Goal: Find contact information: Find contact information

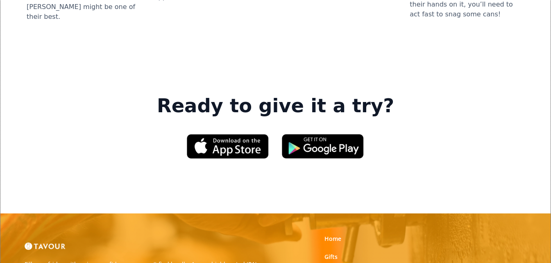
scroll to position [1229, 0]
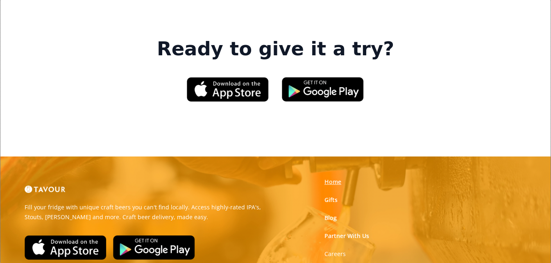
click at [330, 178] on link "Home" at bounding box center [332, 182] width 17 height 8
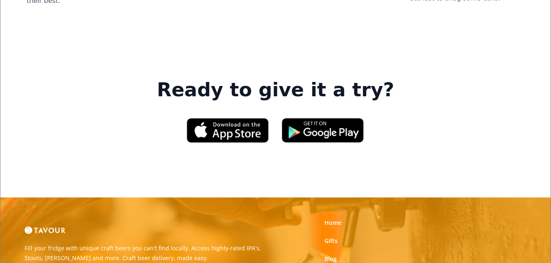
scroll to position [1229, 0]
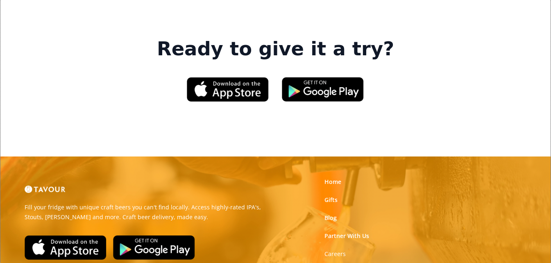
click at [335, 173] on div "Home Gifts Blog Partner With Us Careers Help Contact Us Privacy Policy Terms of…" at bounding box center [361, 254] width 86 height 162
